Goal: Navigation & Orientation: Find specific page/section

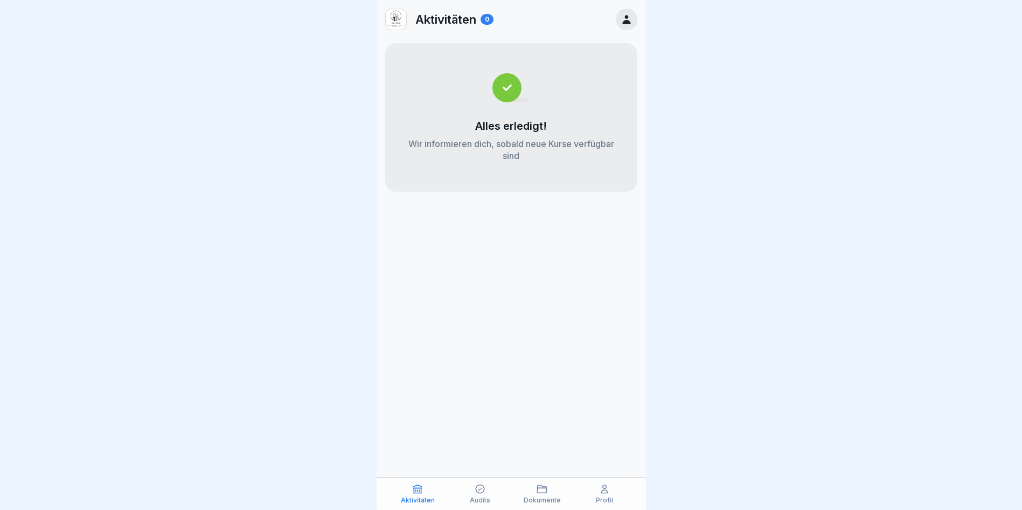
click at [440, 431] on div "Aktivitäten 0 Alles erledigt! Wir informieren dich, sobald neue Kurse verfügbar…" at bounding box center [511, 255] width 269 height 510
click at [482, 490] on icon at bounding box center [480, 489] width 11 height 11
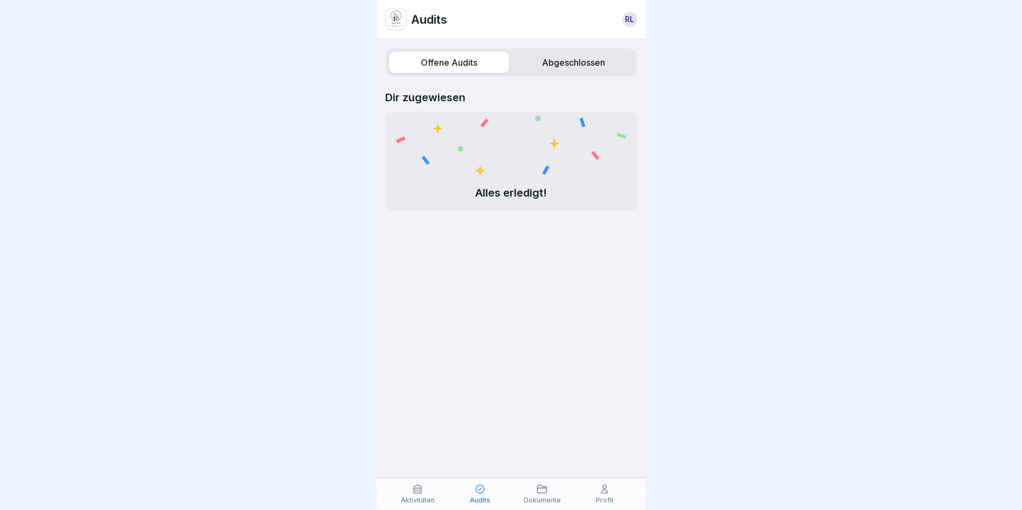
click at [482, 488] on icon at bounding box center [480, 489] width 11 height 11
click at [534, 490] on div "Dokumente" at bounding box center [542, 494] width 57 height 20
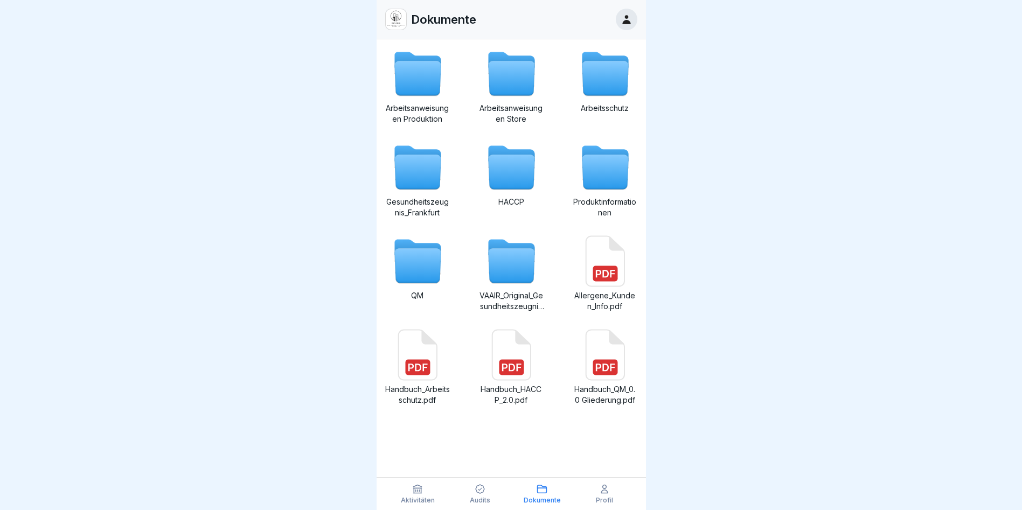
click at [609, 491] on icon at bounding box center [604, 489] width 11 height 11
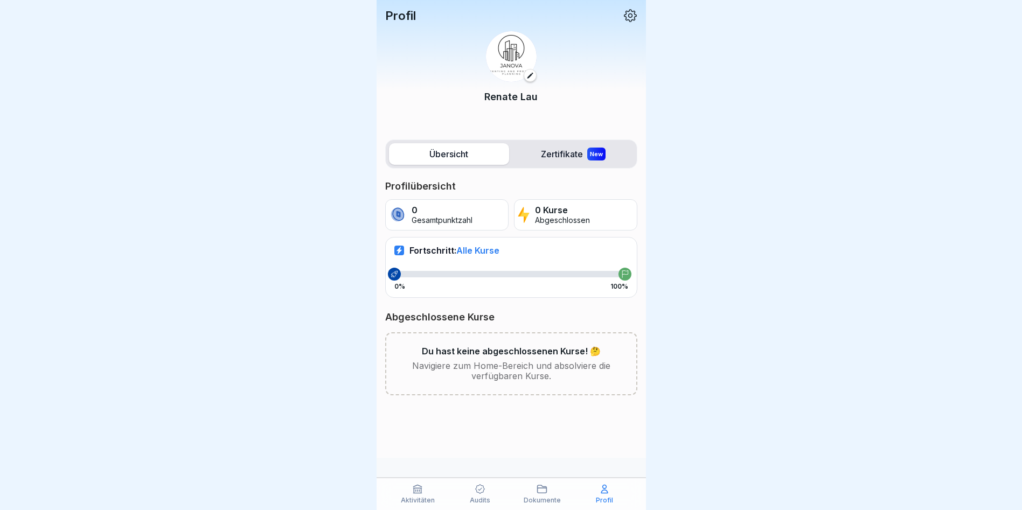
click at [420, 493] on icon at bounding box center [418, 489] width 8 height 8
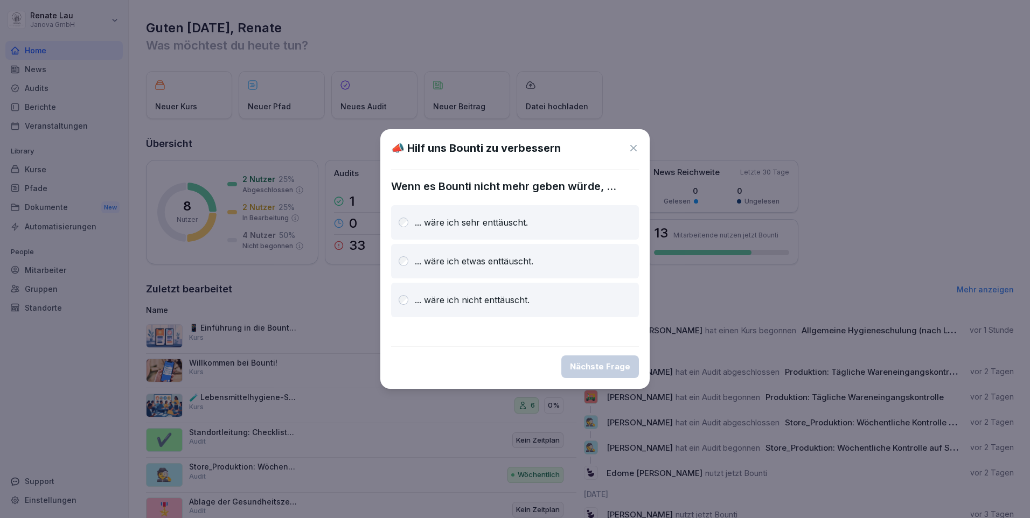
click at [631, 152] on icon at bounding box center [633, 148] width 11 height 11
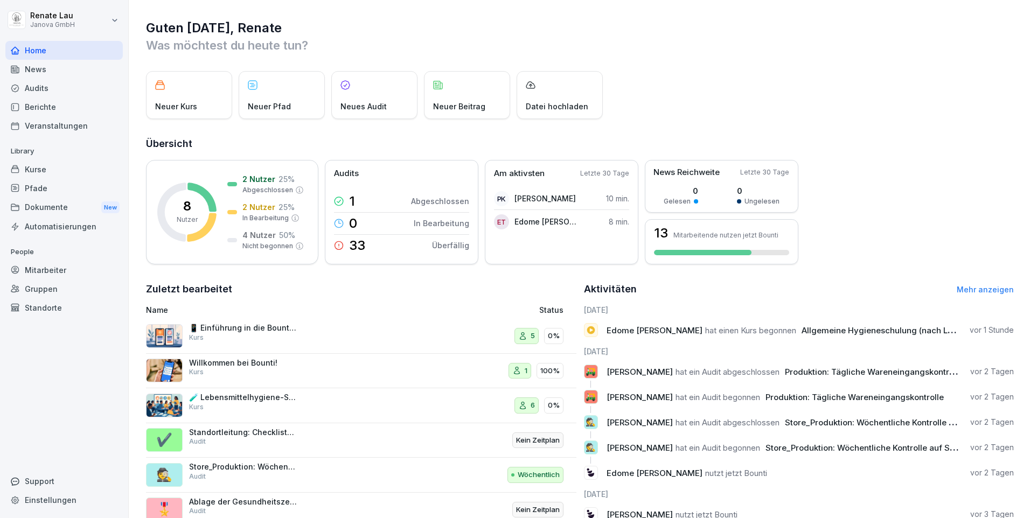
click at [378, 106] on p "Neues Audit" at bounding box center [364, 106] width 46 height 11
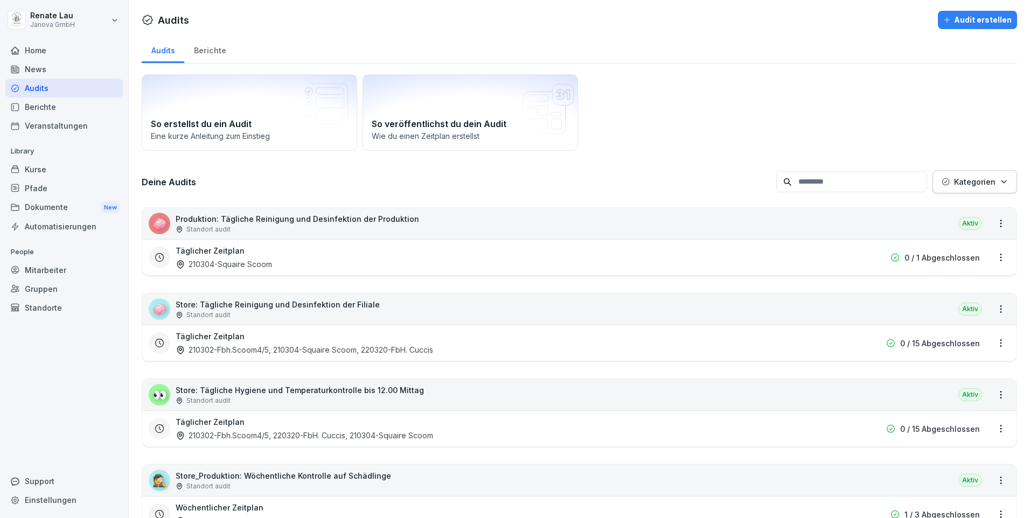
click at [22, 122] on div "Veranstaltungen" at bounding box center [63, 125] width 117 height 19
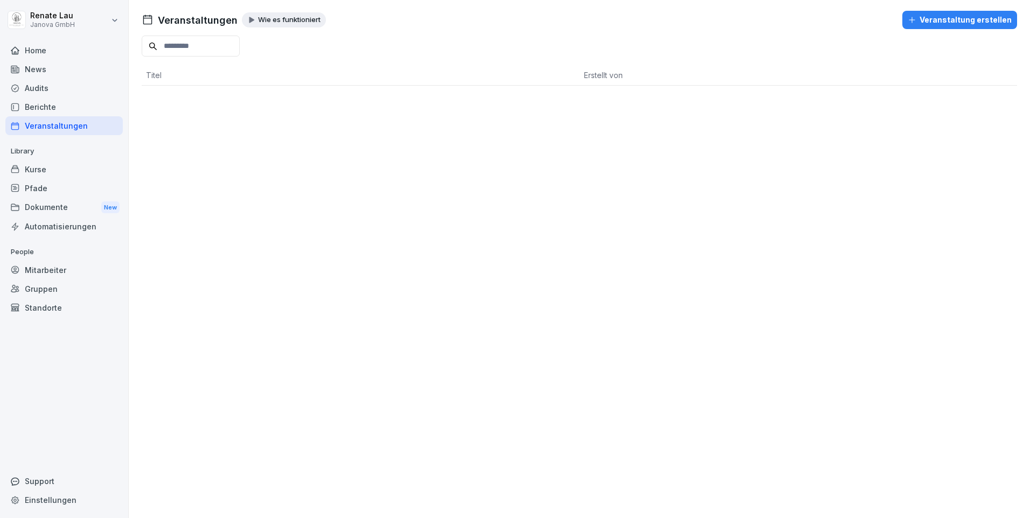
click at [27, 110] on div "Berichte" at bounding box center [63, 107] width 117 height 19
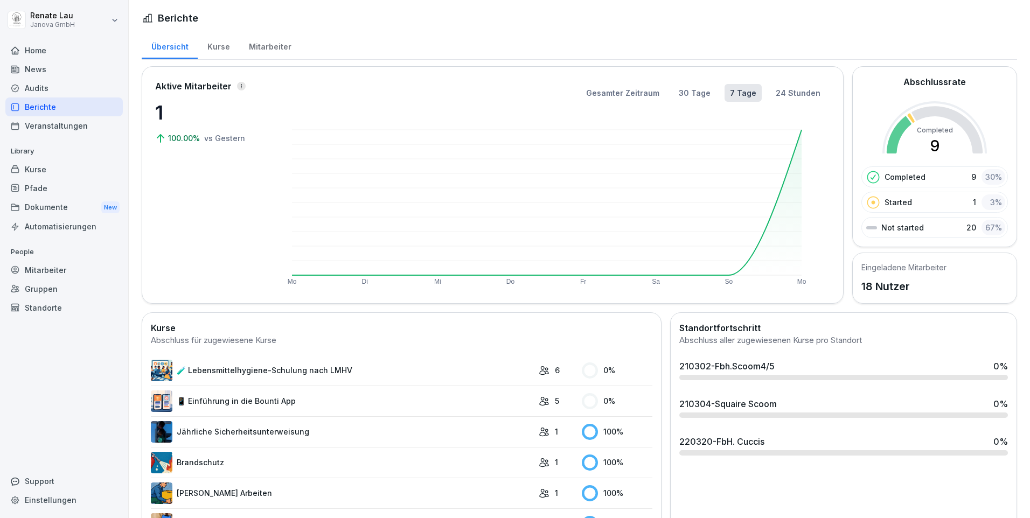
click at [50, 269] on div "Mitarbeiter" at bounding box center [63, 270] width 117 height 19
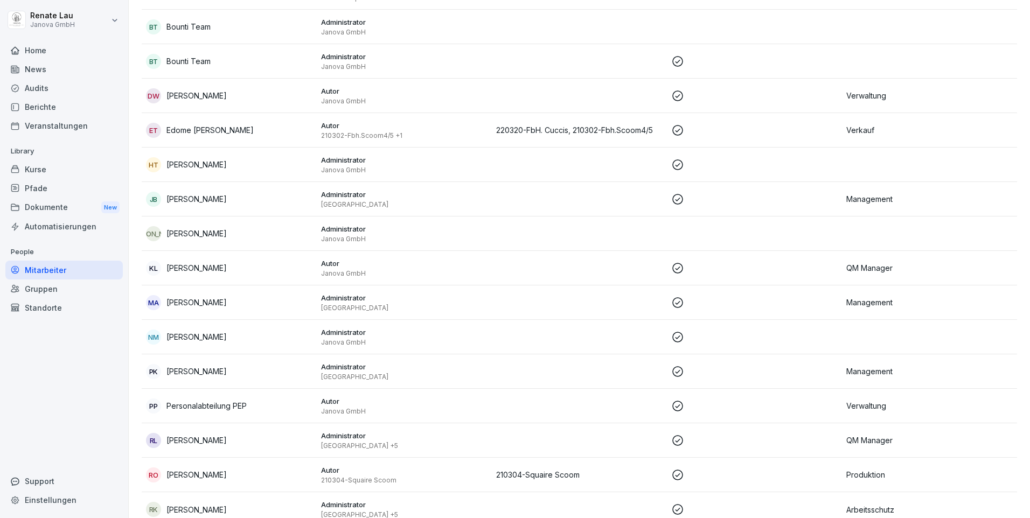
scroll to position [241, 0]
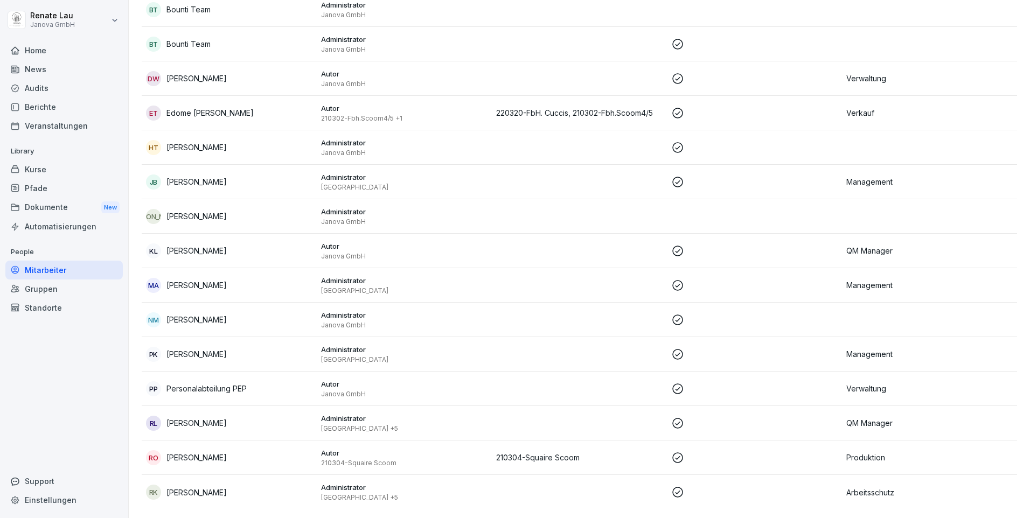
click at [515, 452] on p "210304-Squaire Scoom" at bounding box center [579, 457] width 166 height 11
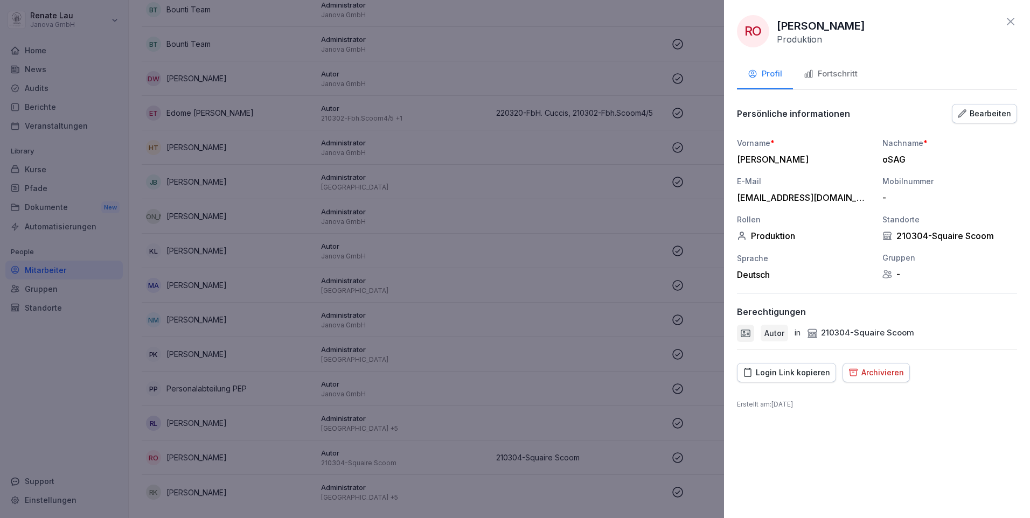
click at [1012, 21] on icon at bounding box center [1011, 22] width 8 height 8
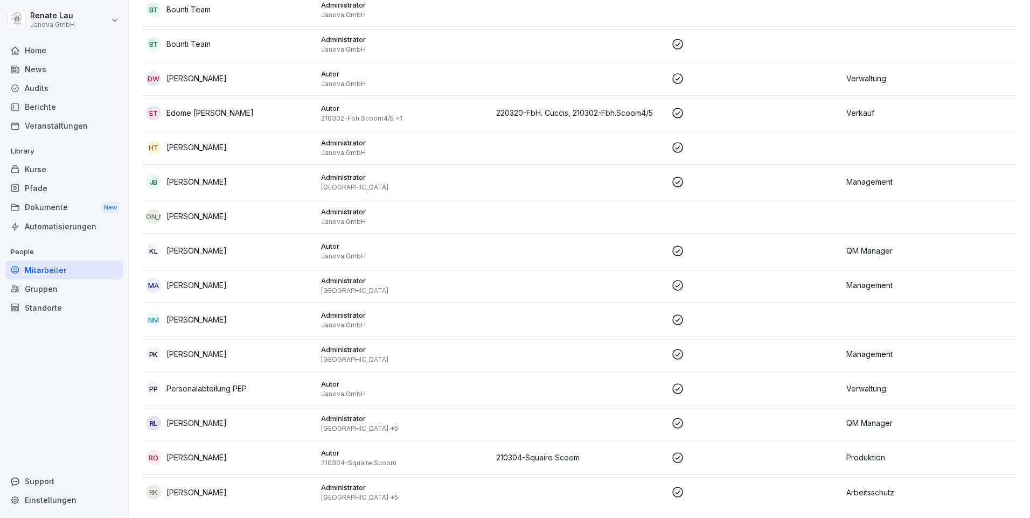
click at [37, 170] on div "Kurse" at bounding box center [63, 169] width 117 height 19
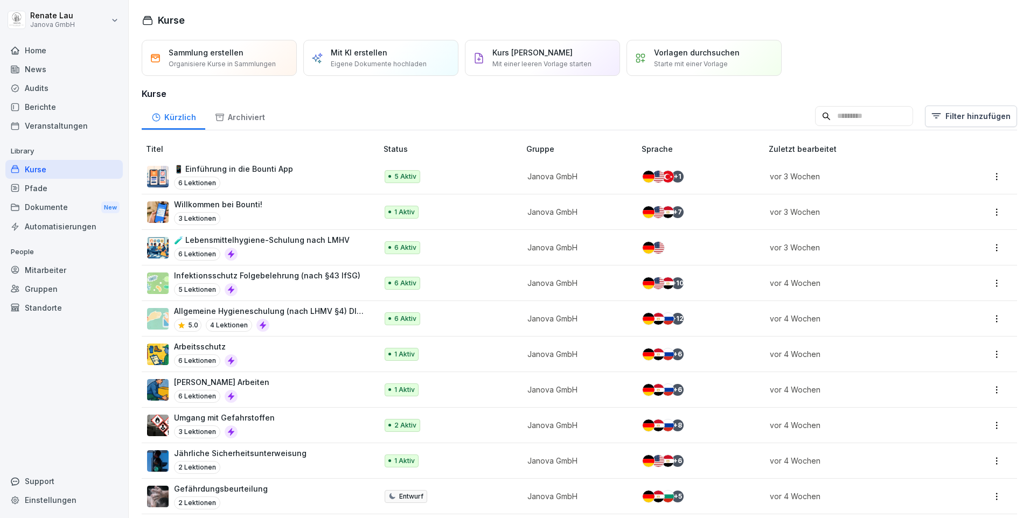
click at [28, 189] on div "Pfade" at bounding box center [63, 188] width 117 height 19
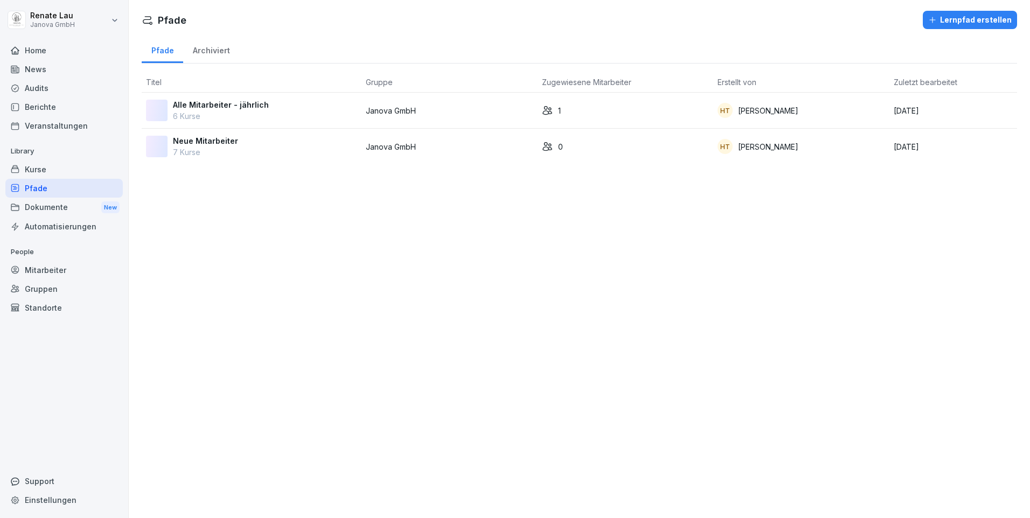
click at [36, 207] on div "Dokumente New" at bounding box center [63, 208] width 117 height 20
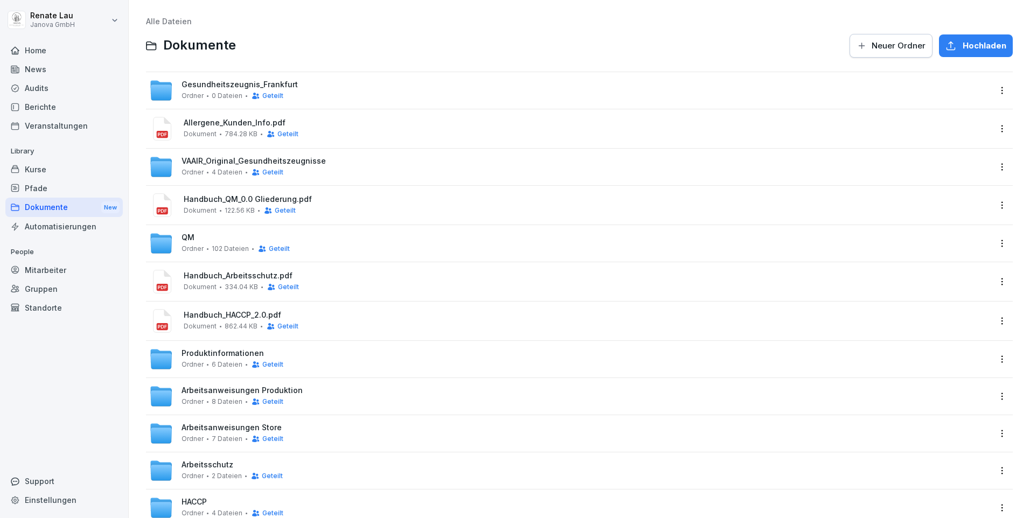
click at [38, 55] on div "Home" at bounding box center [63, 50] width 117 height 19
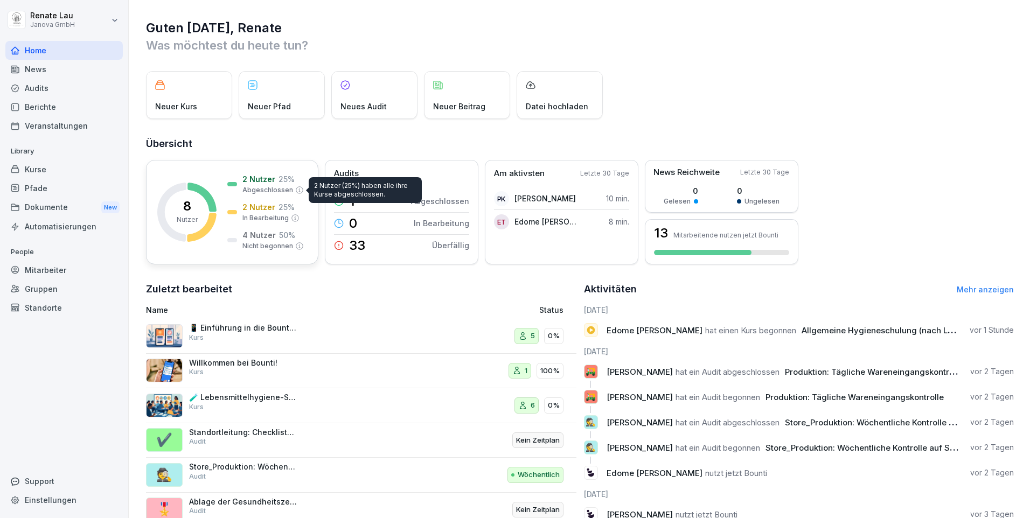
click at [254, 192] on p "Abgeschlossen" at bounding box center [267, 190] width 51 height 10
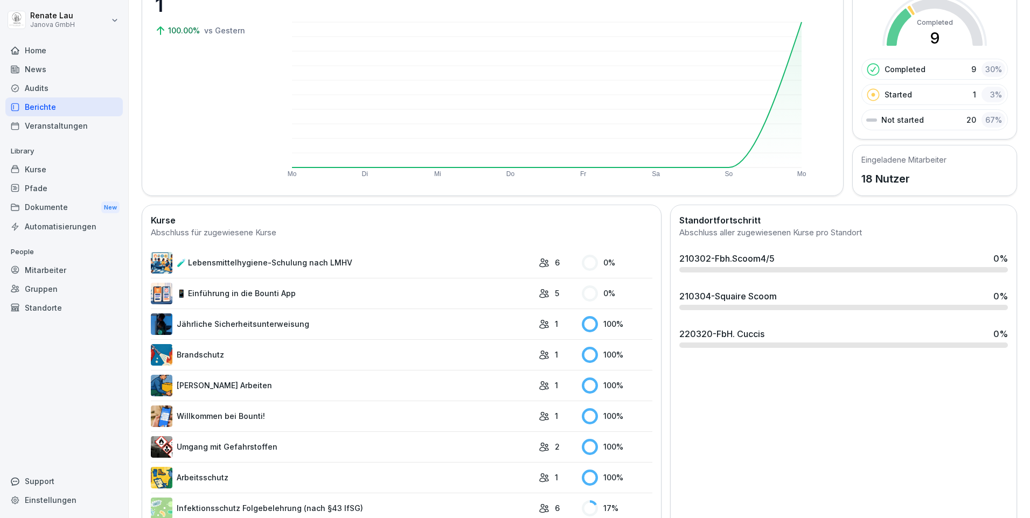
scroll to position [170, 0]
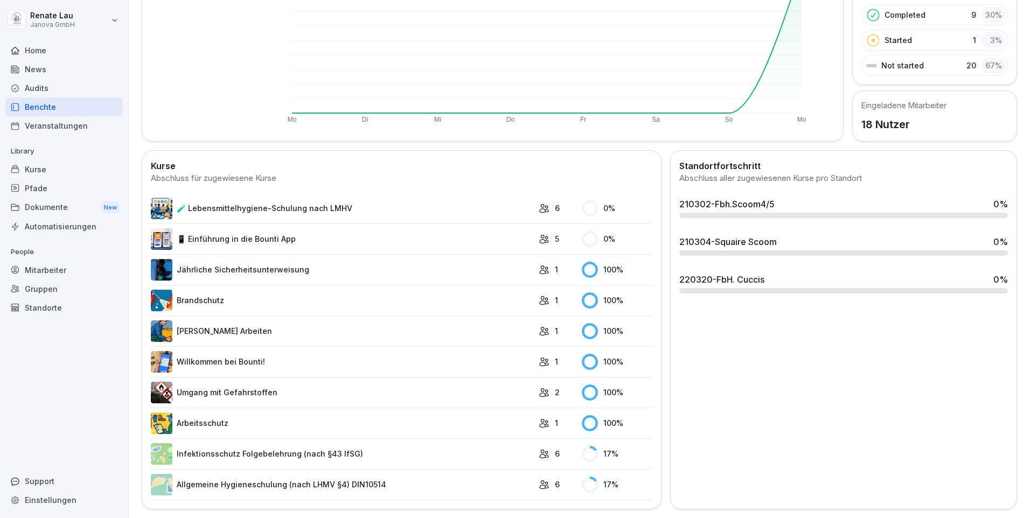
click at [31, 104] on div "Berichte" at bounding box center [63, 107] width 117 height 19
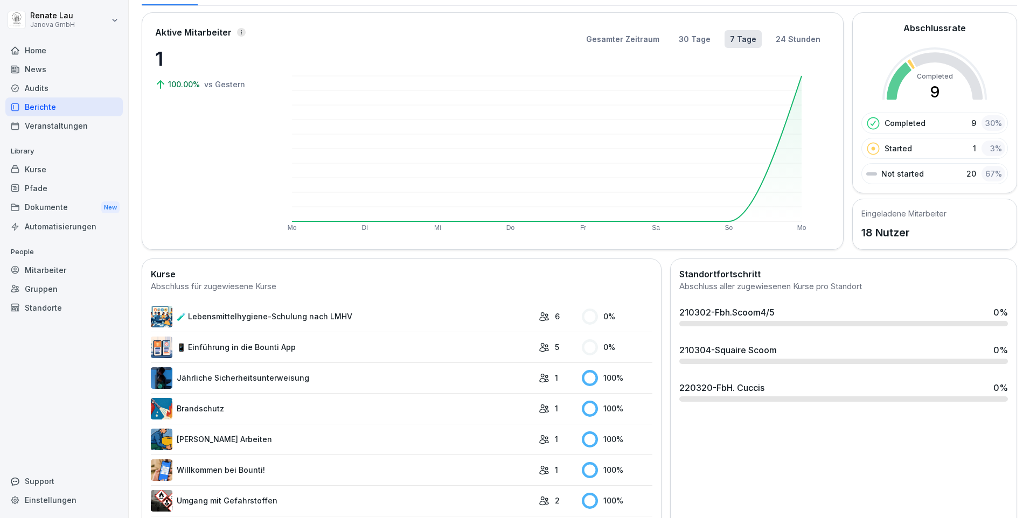
scroll to position [0, 0]
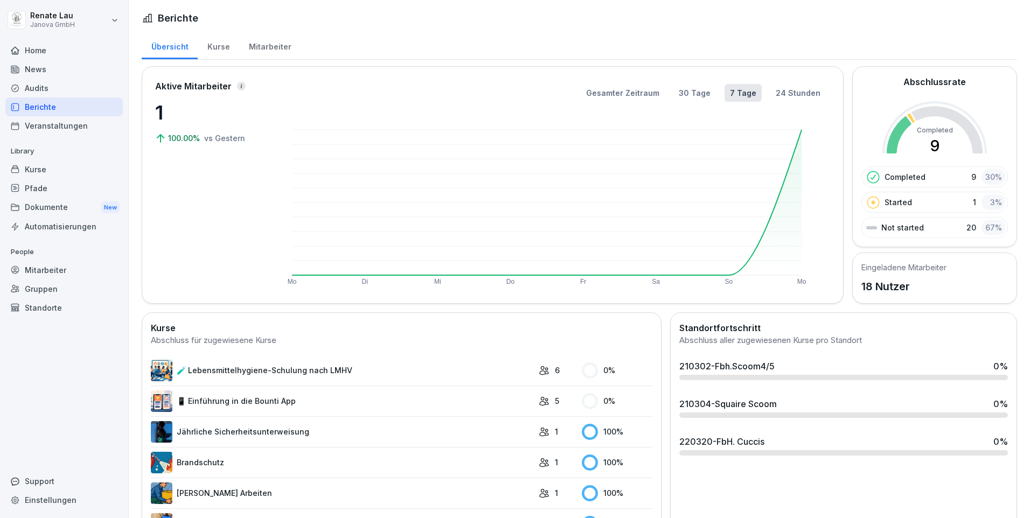
click at [223, 47] on div "Kurse" at bounding box center [218, 45] width 41 height 27
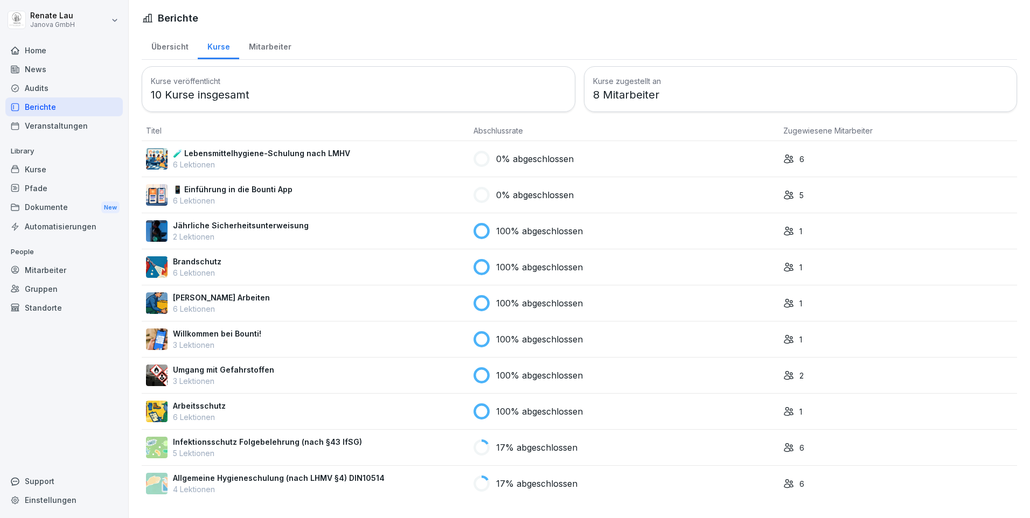
click at [253, 49] on div "Mitarbeiter" at bounding box center [269, 45] width 61 height 27
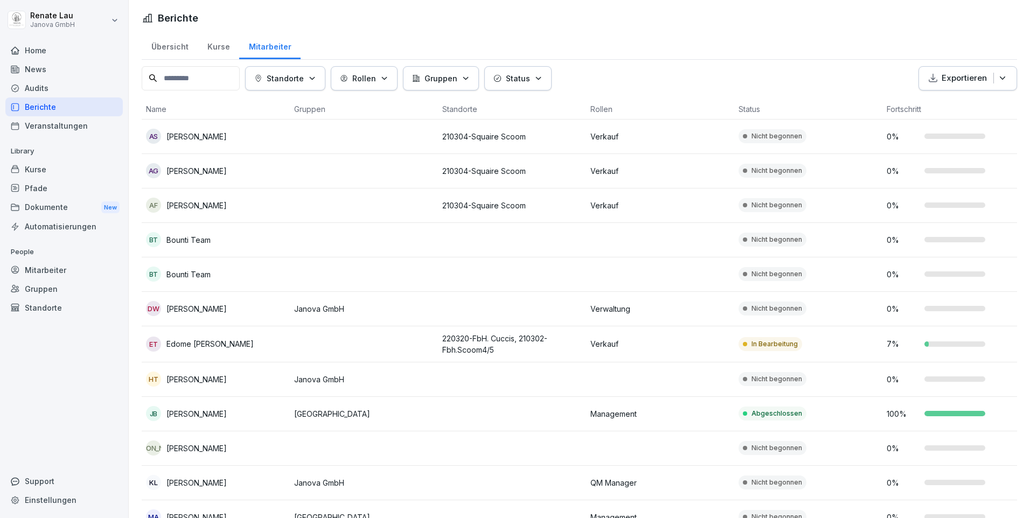
click at [220, 51] on div "Kurse" at bounding box center [218, 45] width 41 height 27
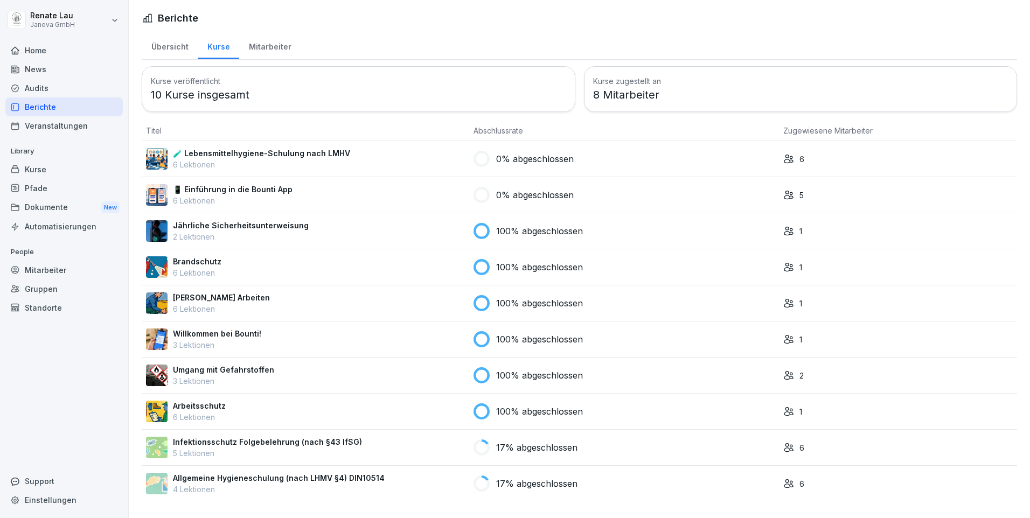
click at [783, 161] on icon at bounding box center [788, 159] width 11 height 11
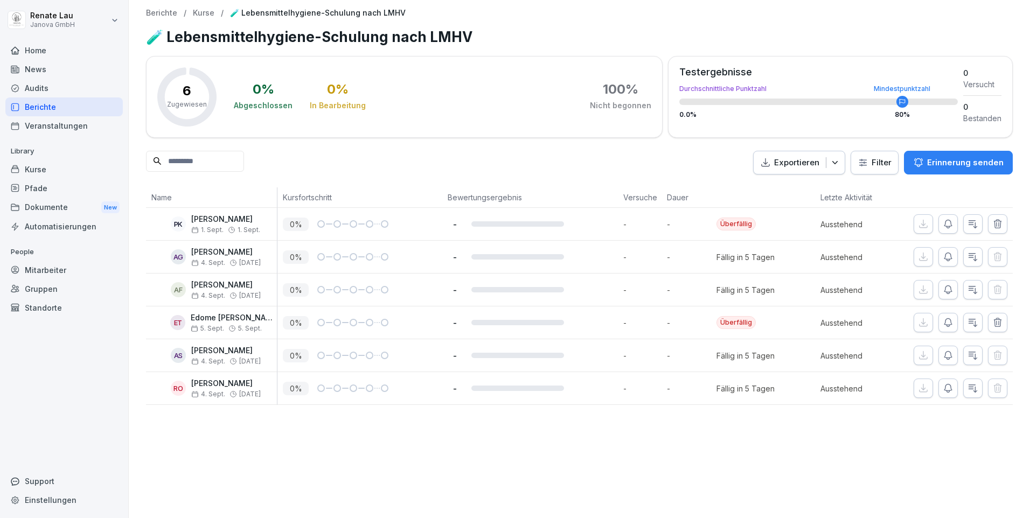
click at [45, 94] on div "Audits" at bounding box center [63, 88] width 117 height 19
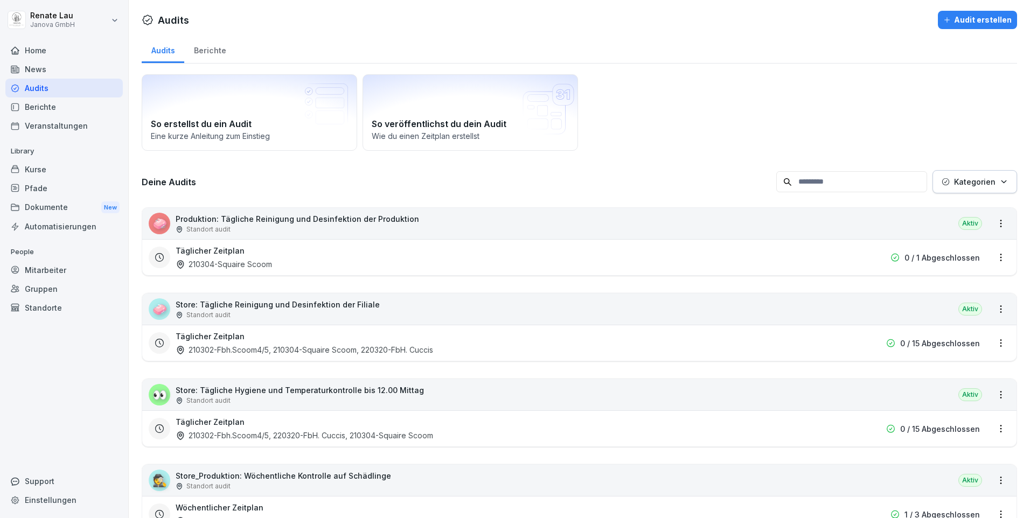
click at [992, 227] on html "[PERSON_NAME] Janova GmbH Home News Audits Berichte Veranstaltungen Library Kur…" at bounding box center [515, 259] width 1030 height 518
click at [0, 0] on link "Alle Berichte ansehen" at bounding box center [0, 0] width 0 height 0
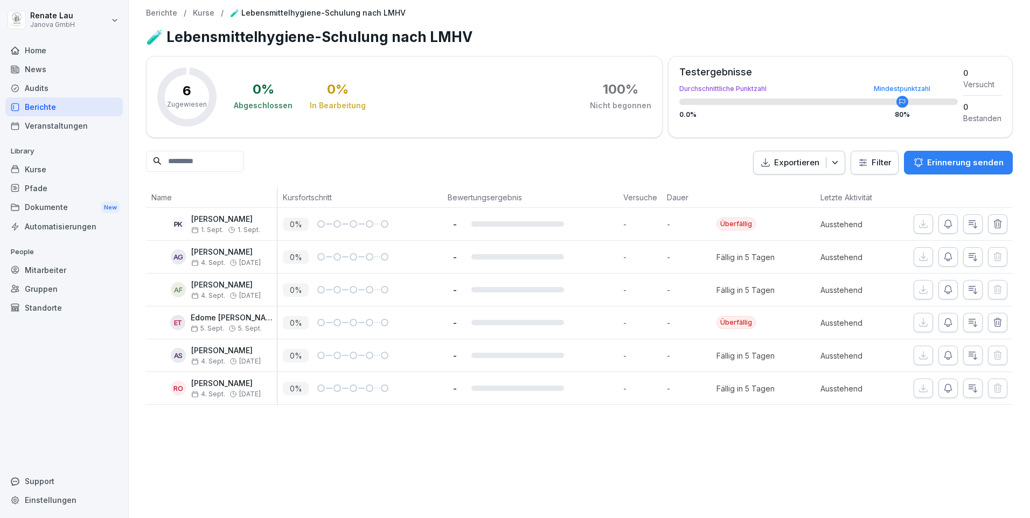
click at [114, 22] on html "[PERSON_NAME] Janova GmbH Home News Audits Berichte Veranstaltungen Library Kur…" at bounding box center [515, 259] width 1030 height 518
click at [48, 92] on div "Audits" at bounding box center [63, 88] width 117 height 19
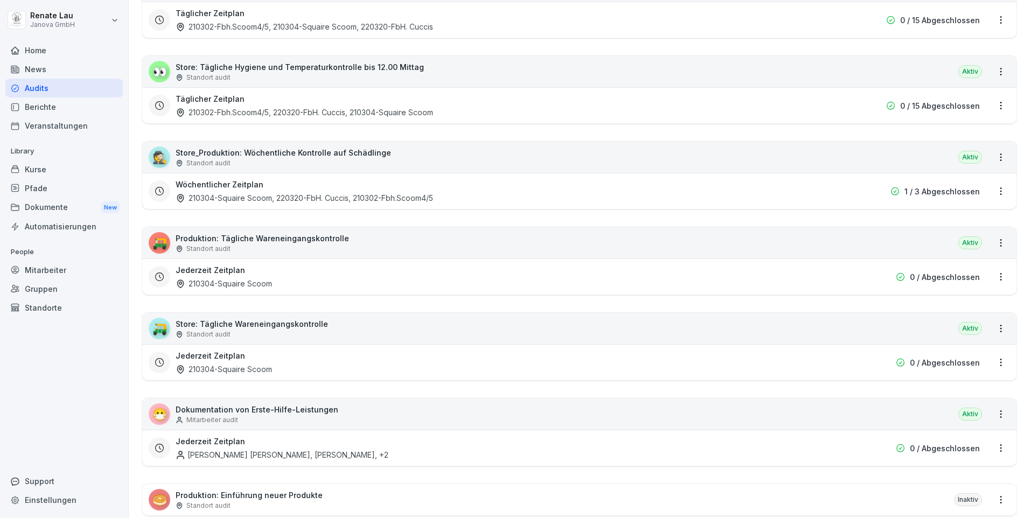
scroll to position [485, 0]
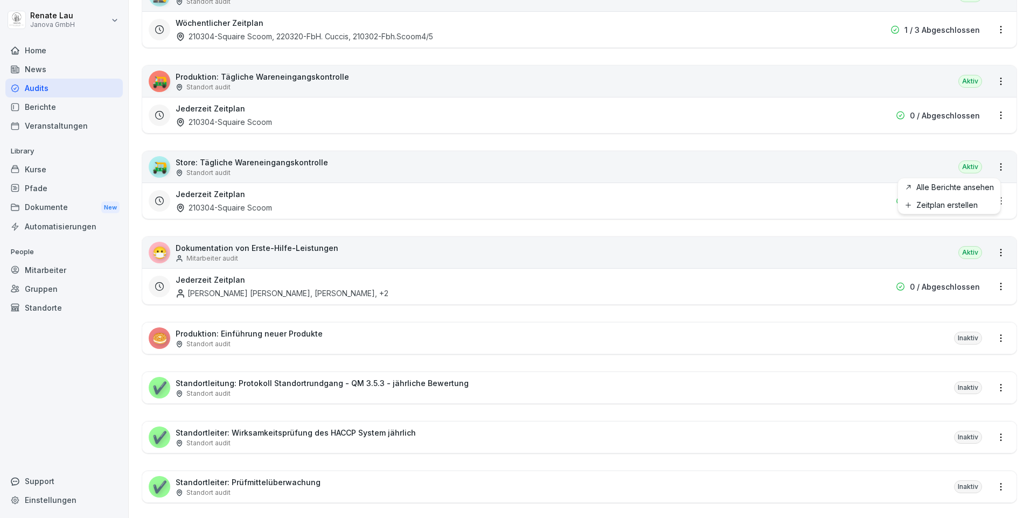
click at [992, 171] on html "[PERSON_NAME] Janova GmbH Home News Audits Berichte Veranstaltungen Library Kur…" at bounding box center [515, 259] width 1030 height 518
click at [0, 0] on link "Alle Berichte ansehen" at bounding box center [0, 0] width 0 height 0
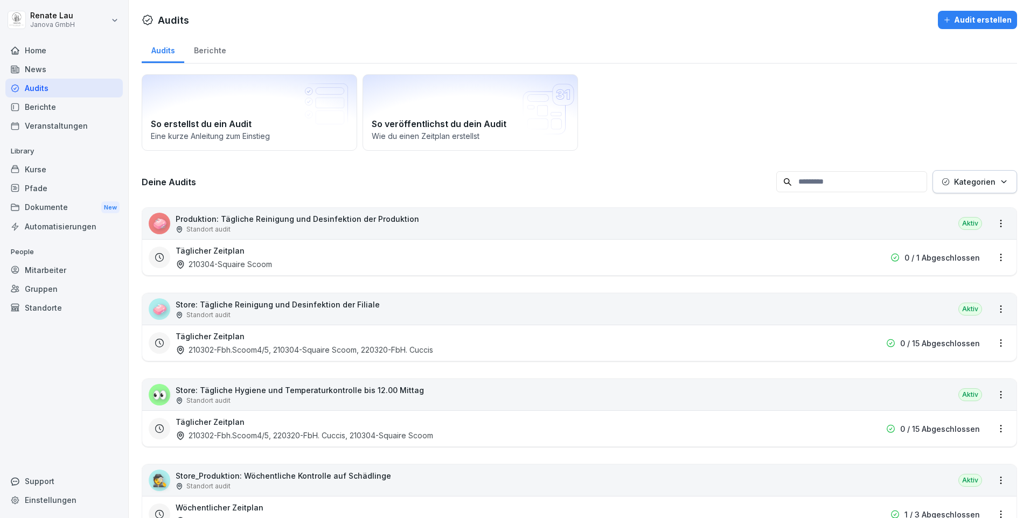
click at [113, 20] on html "[PERSON_NAME] Janova GmbH Home News Audits Berichte Veranstaltungen Library Kur…" at bounding box center [515, 259] width 1030 height 518
click at [65, 66] on div "Abmelden" at bounding box center [69, 68] width 107 height 20
